Goal: Browse casually: Explore the website without a specific task or goal

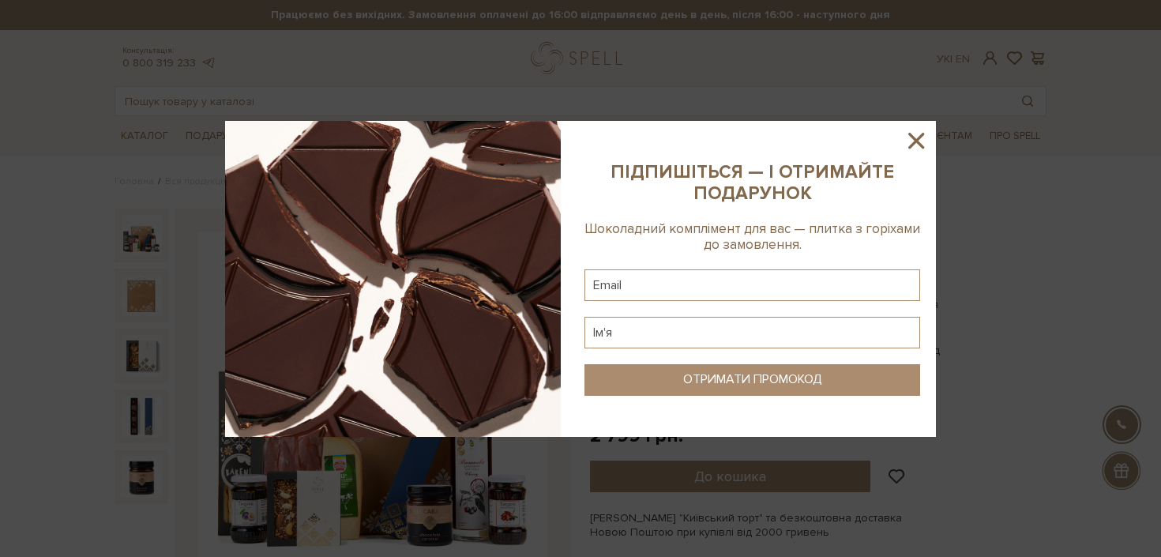
click at [914, 137] on icon at bounding box center [916, 141] width 16 height 16
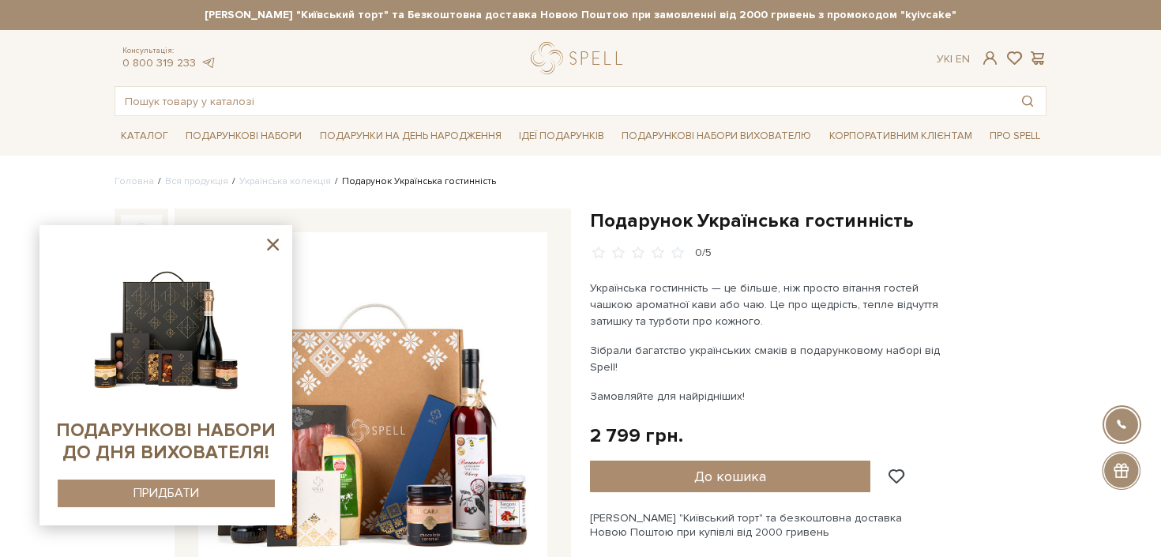
click at [268, 246] on icon at bounding box center [273, 245] width 20 height 20
